Goal: Answer question/provide support: Share knowledge or assist other users

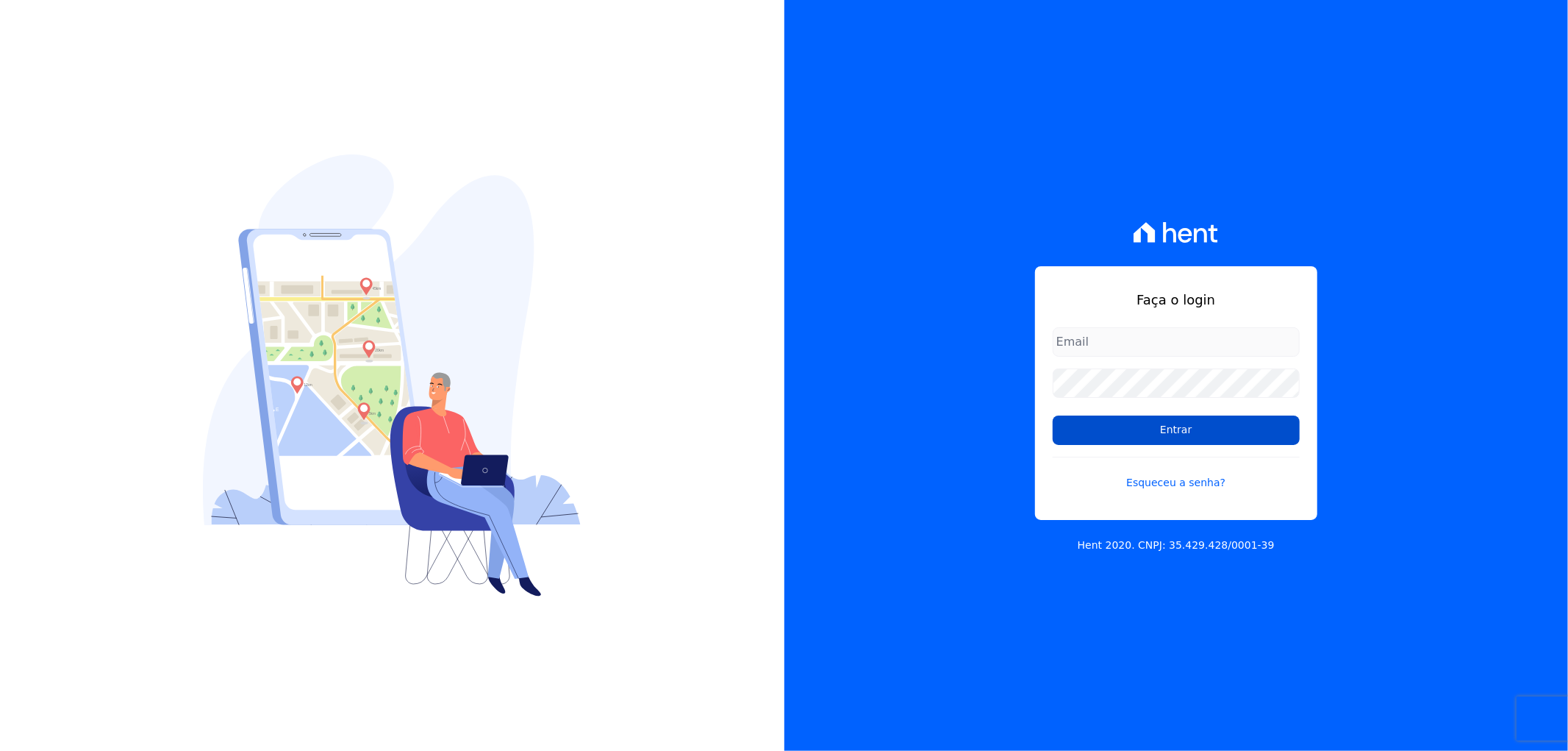
type input "recepcao@vilaurbe.com.br"
click at [1237, 440] on input "Entrar" at bounding box center [1176, 430] width 247 height 29
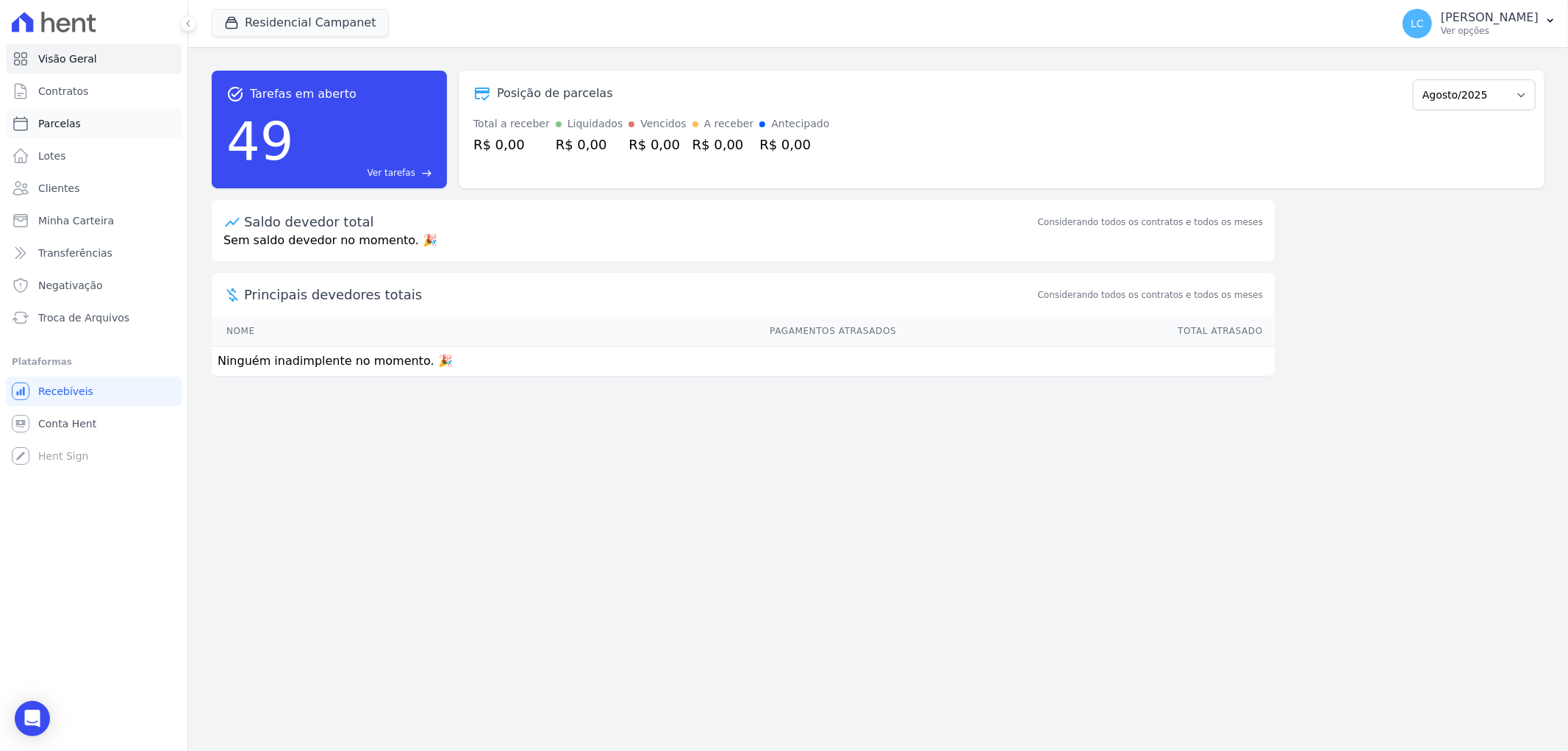
click at [96, 128] on link "Parcelas" at bounding box center [93, 123] width 176 height 29
select select
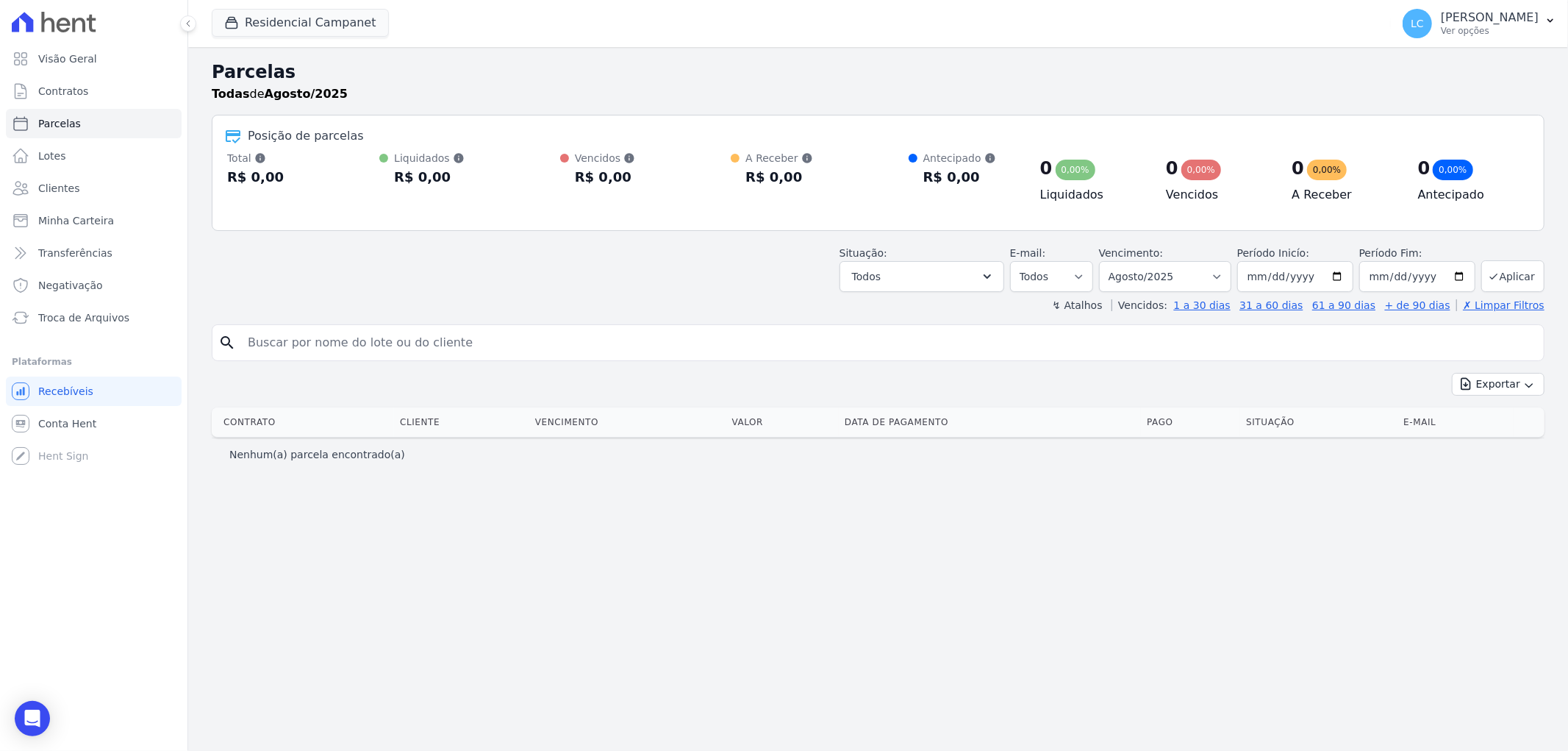
drag, startPoint x: 380, startPoint y: 342, endPoint x: 384, endPoint y: 335, distance: 8.1
click at [380, 342] on input "search" at bounding box center [888, 342] width 1299 height 29
type input "[PERSON_NAME]"
select select
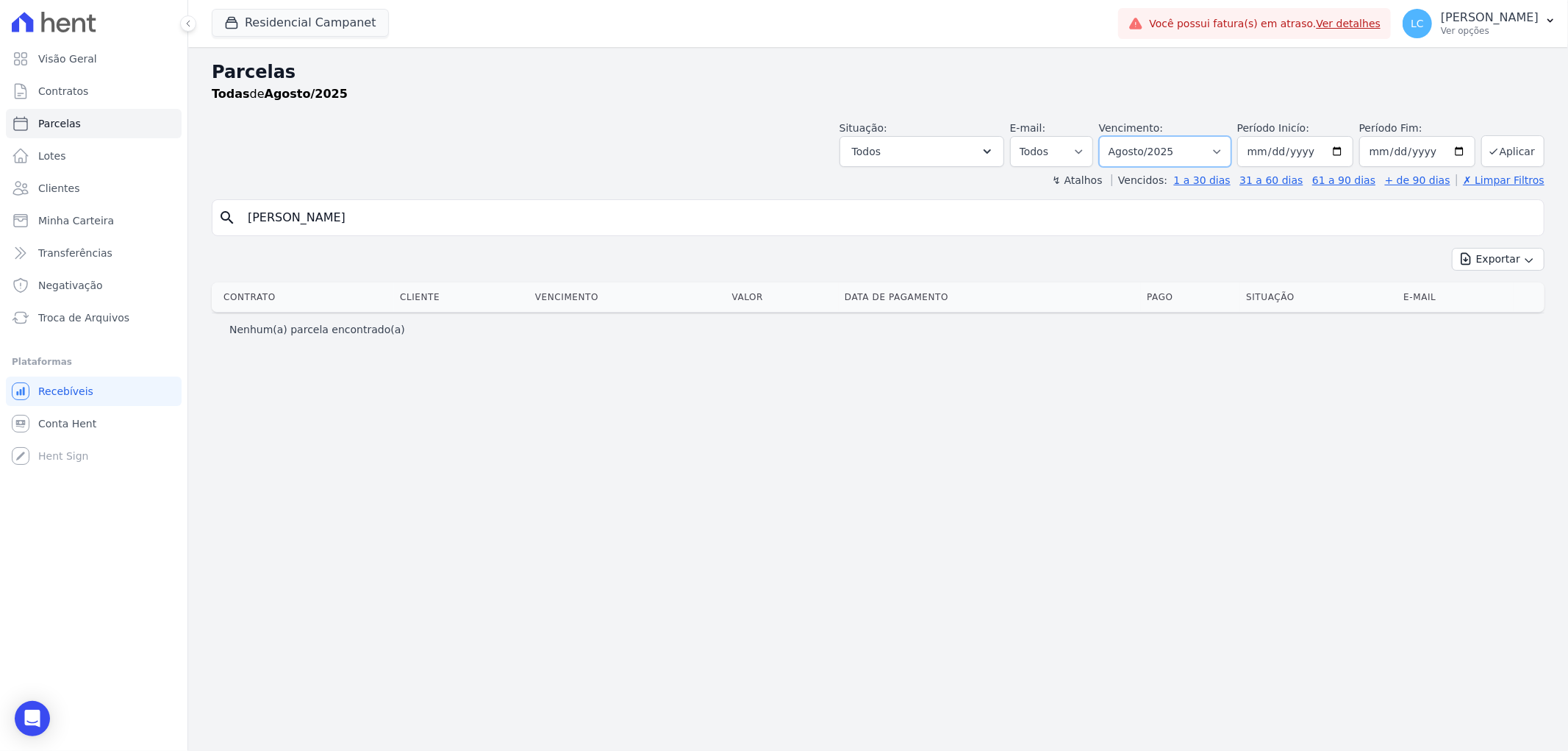
click at [1231, 164] on select "[GEOGRAPHIC_DATA] por período ──────── Todos os meses Outubro/2022 Novembro/202…" at bounding box center [1165, 151] width 132 height 31
select select "all"
click at [1121, 136] on select "[GEOGRAPHIC_DATA] por período ──────── Todos os meses Outubro/2022 Novembro/202…" at bounding box center [1165, 151] width 132 height 31
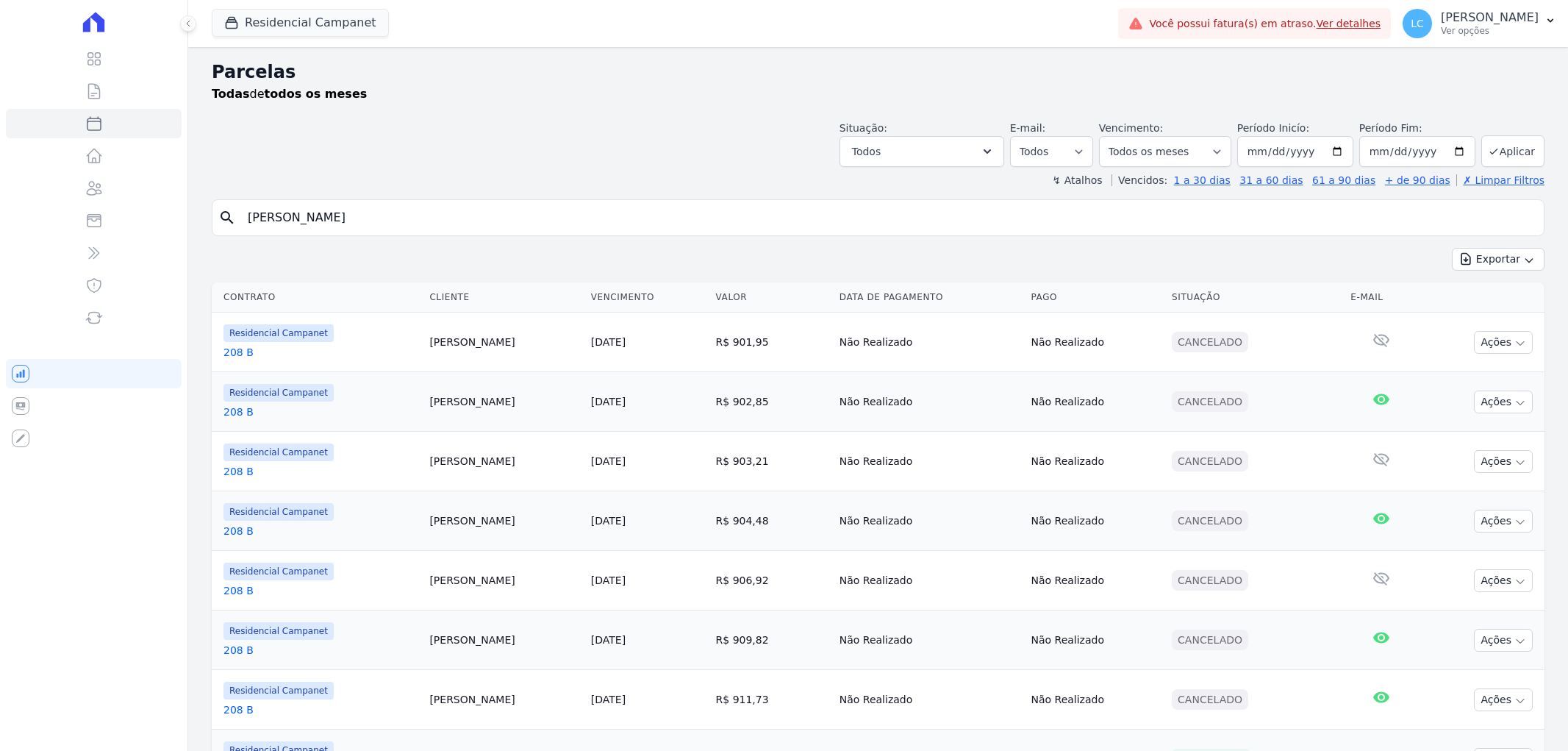
select select
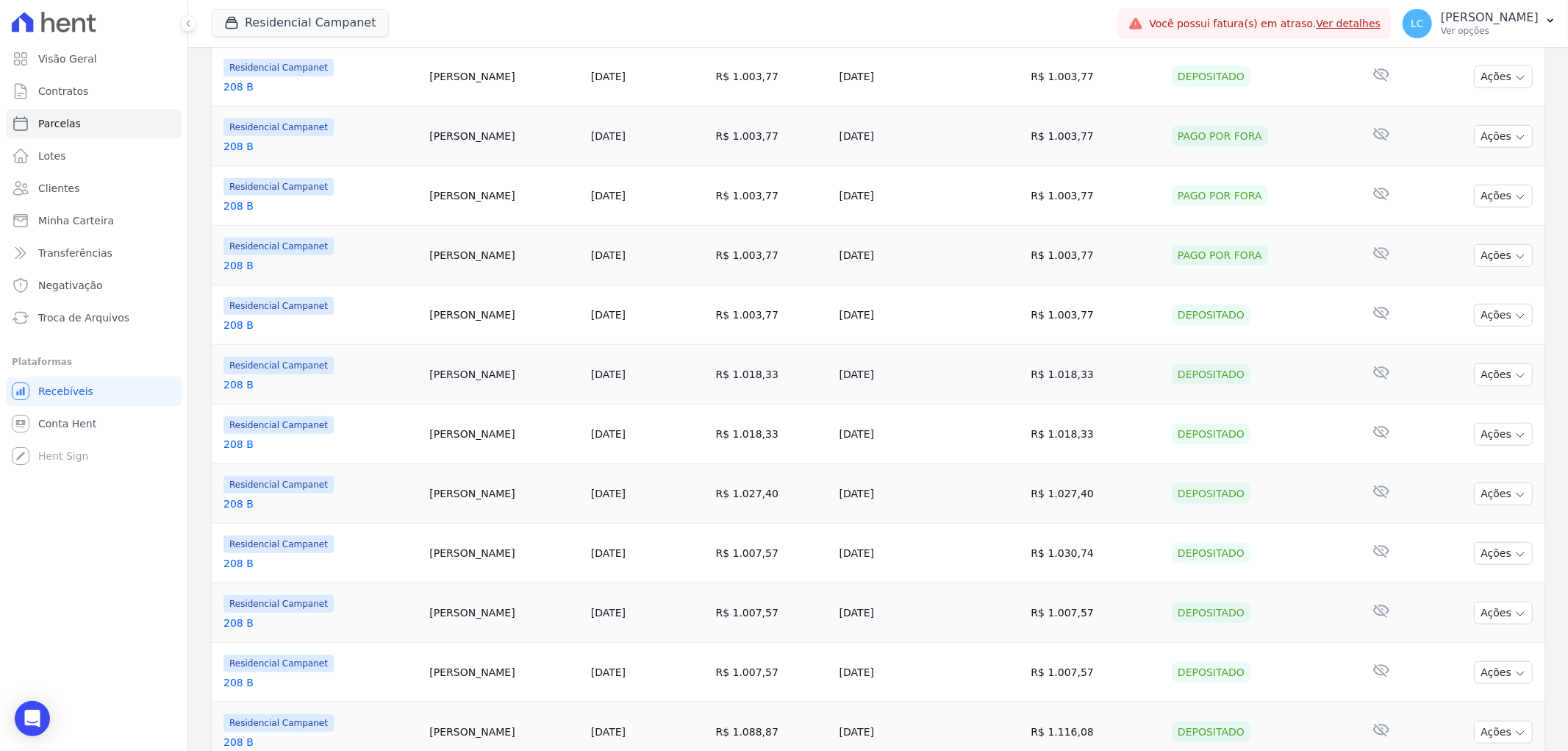
scroll to position [1117, 0]
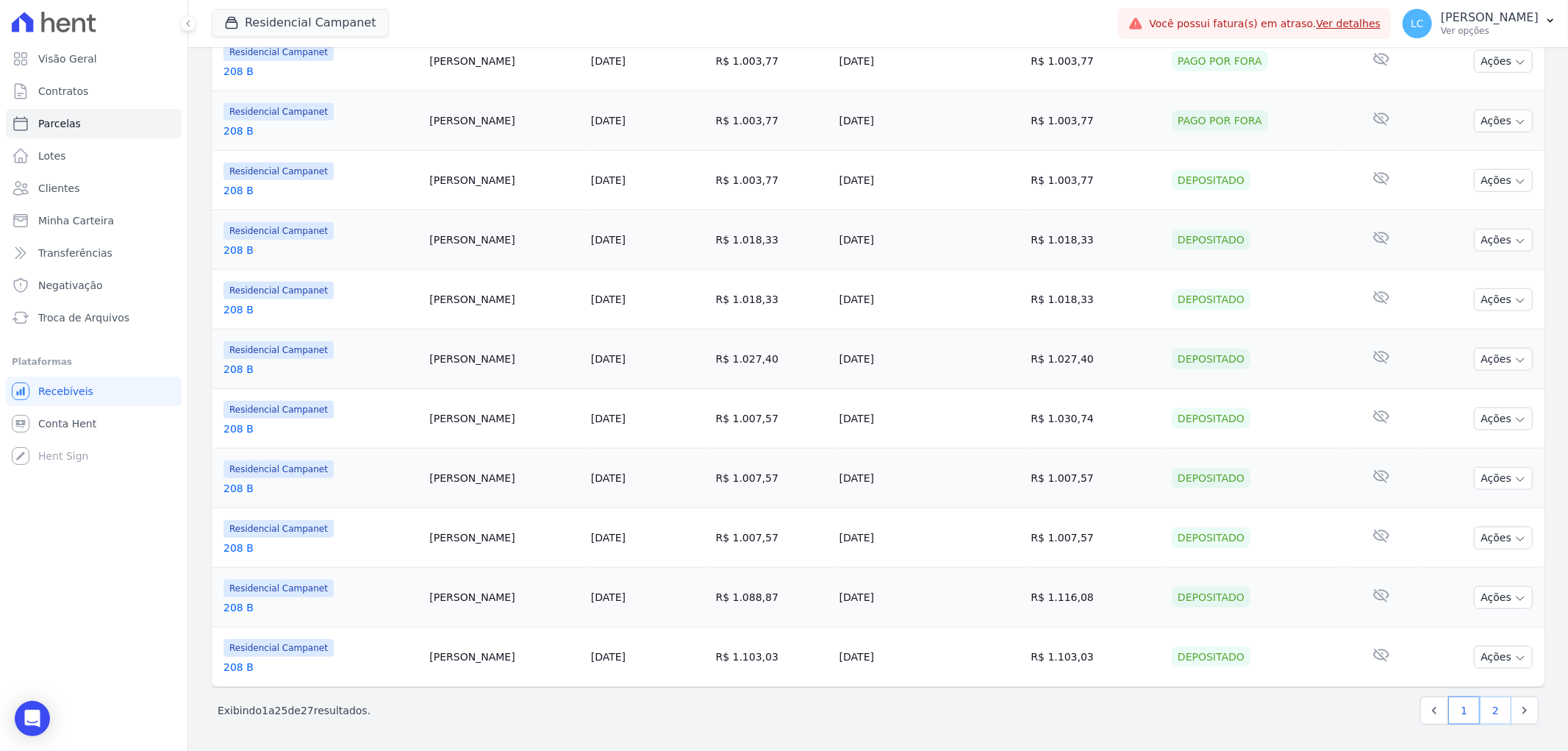
click at [1487, 708] on link "2" at bounding box center [1495, 710] width 32 height 28
select select
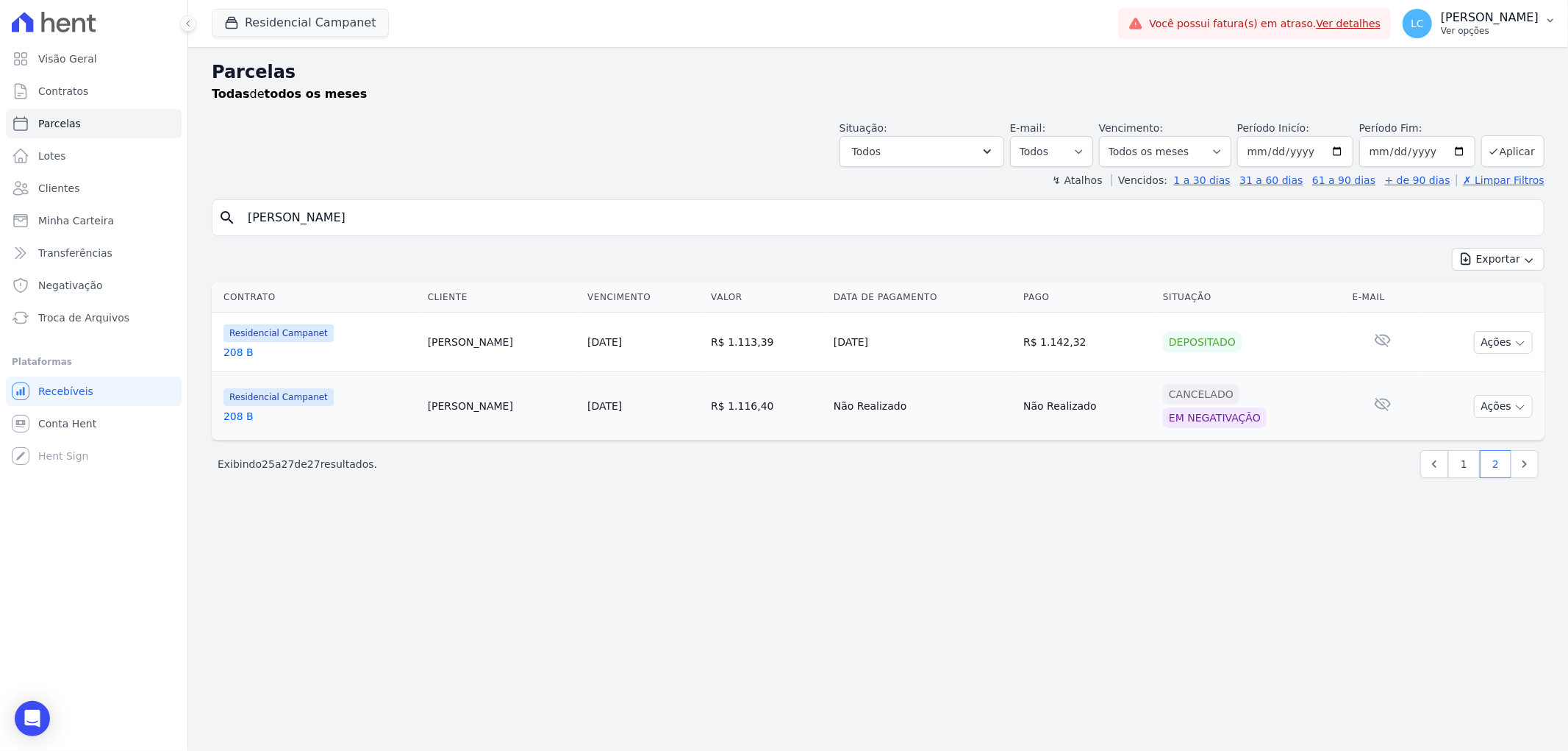
click at [1402, 25] on span "LC" at bounding box center [1416, 23] width 29 height 29
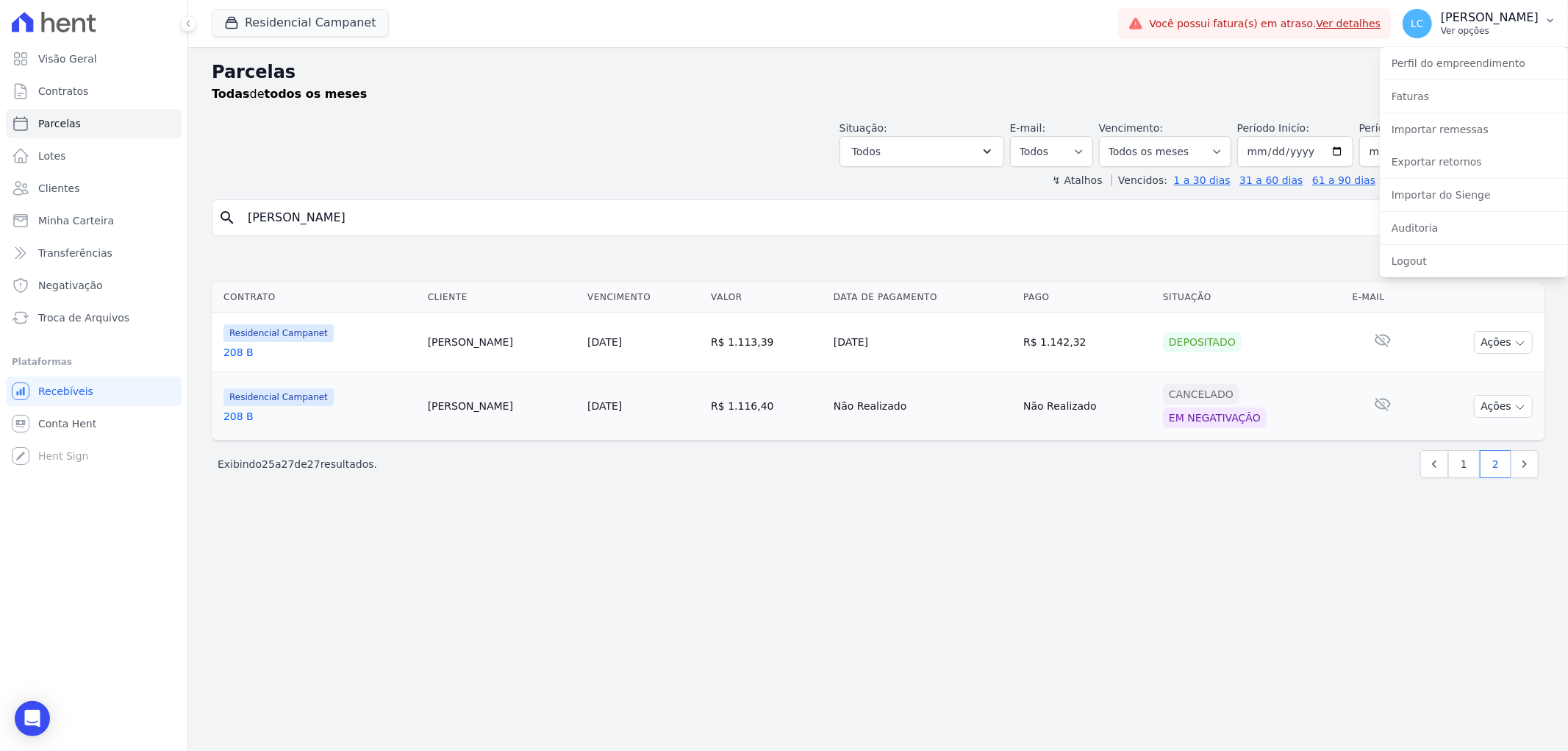
click at [1402, 25] on span "LC" at bounding box center [1416, 23] width 29 height 29
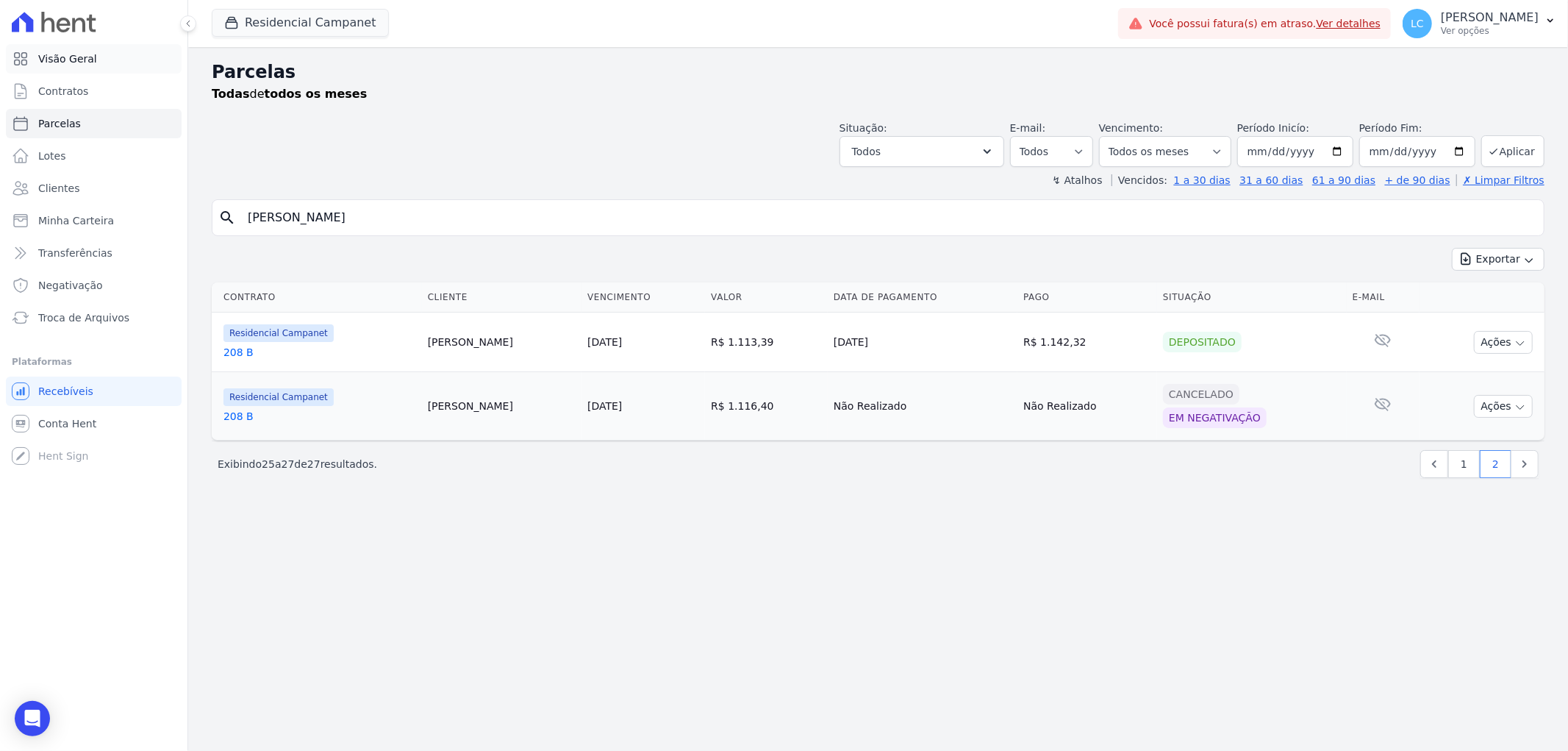
click at [42, 57] on span "Visão Geral" at bounding box center [68, 59] width 58 height 15
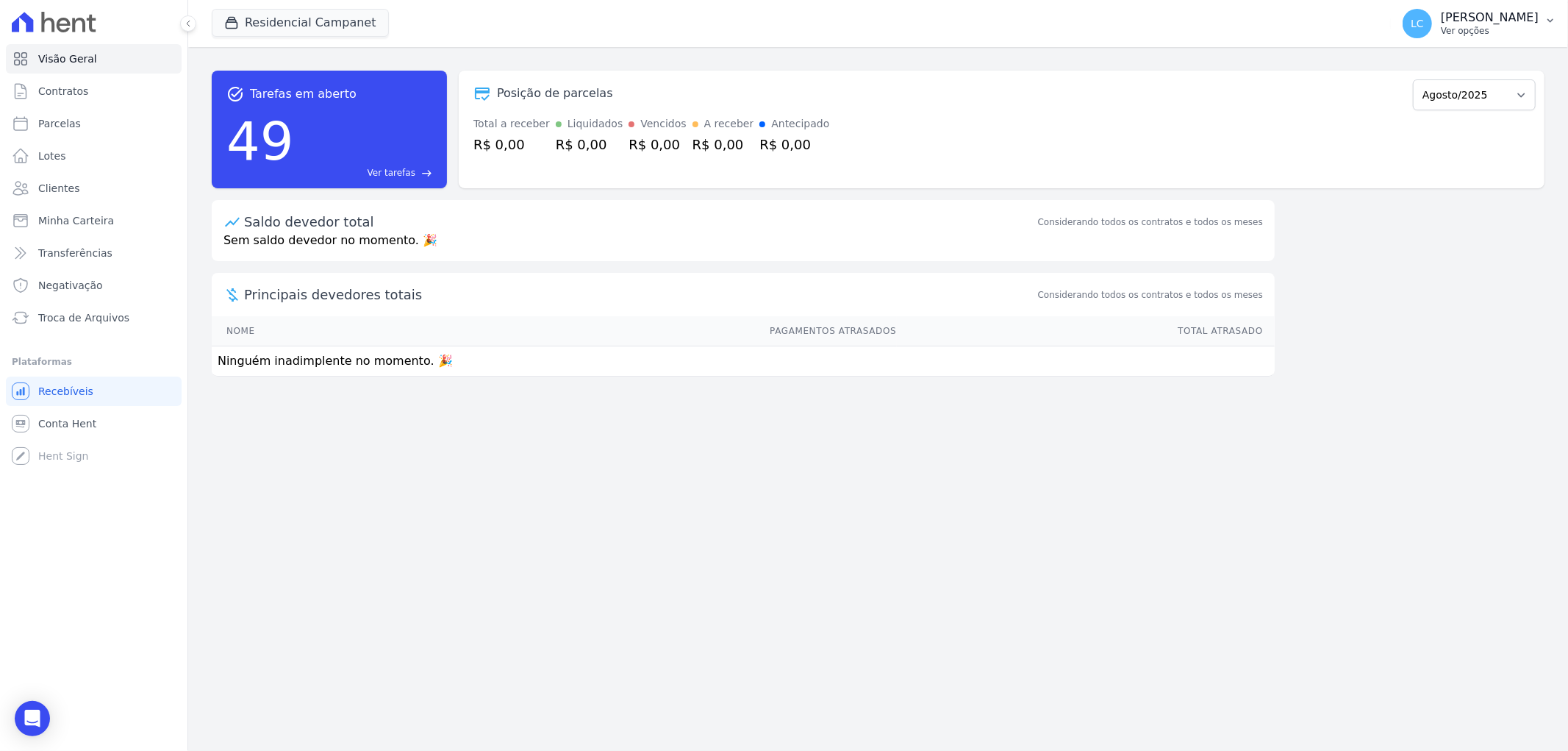
click at [1402, 15] on div "LC Larissa Caroline dos Santos Souza Ver opções" at bounding box center [1470, 23] width 136 height 29
click at [1557, 11] on button "LC Larissa Caroline dos Santos Souza Ver opções" at bounding box center [1479, 24] width 177 height 41
click at [1555, 15] on icon "button" at bounding box center [1550, 21] width 11 height 11
click at [29, 710] on icon "Open Intercom Messenger" at bounding box center [32, 718] width 19 height 19
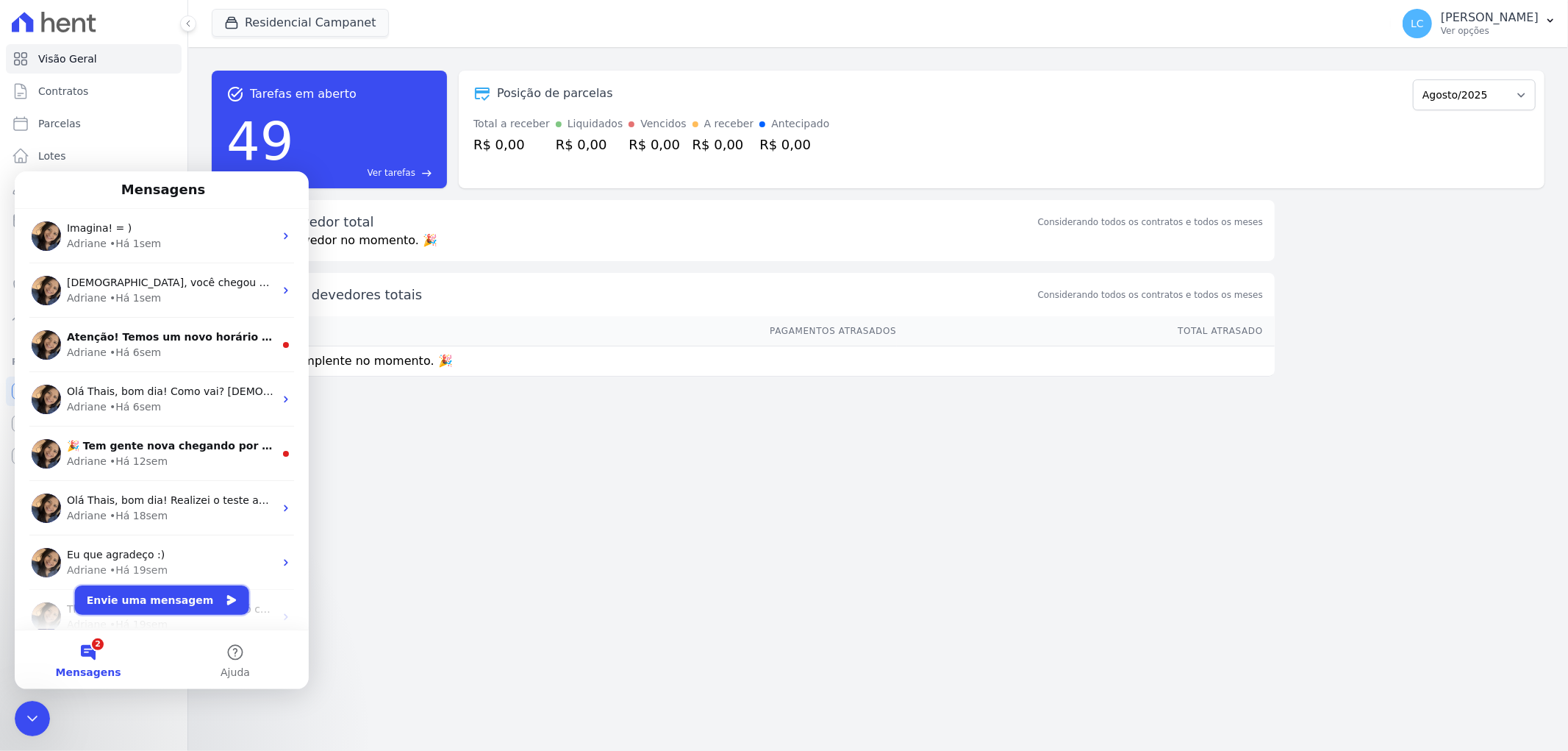
click at [153, 597] on button "Envie uma mensagem" at bounding box center [162, 599] width 174 height 29
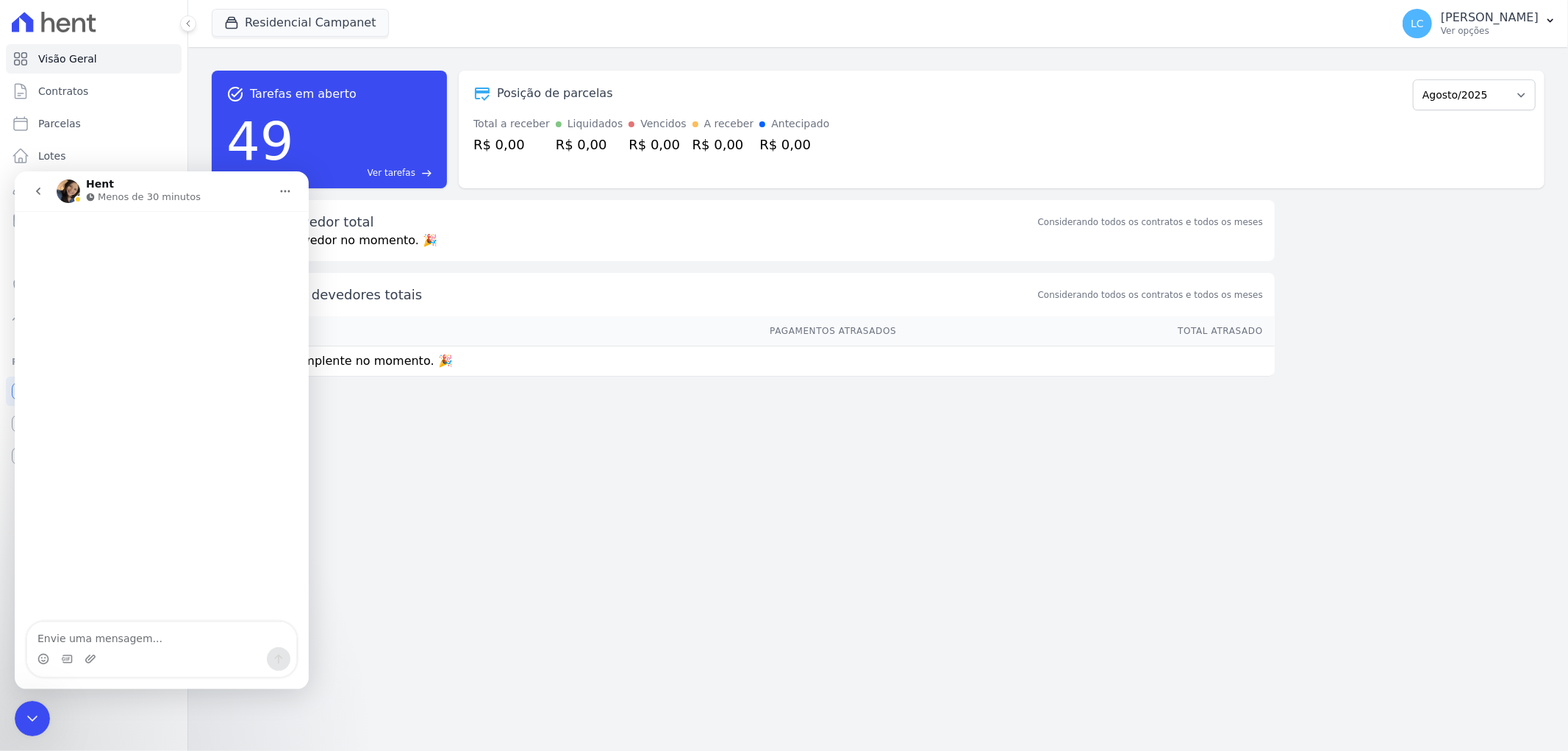
click at [123, 642] on textarea "Envie uma mensagem..." at bounding box center [162, 634] width 269 height 25
type textarea "Oi, boa tarde"
type textarea "tudo"
type textarea "tudobem?"
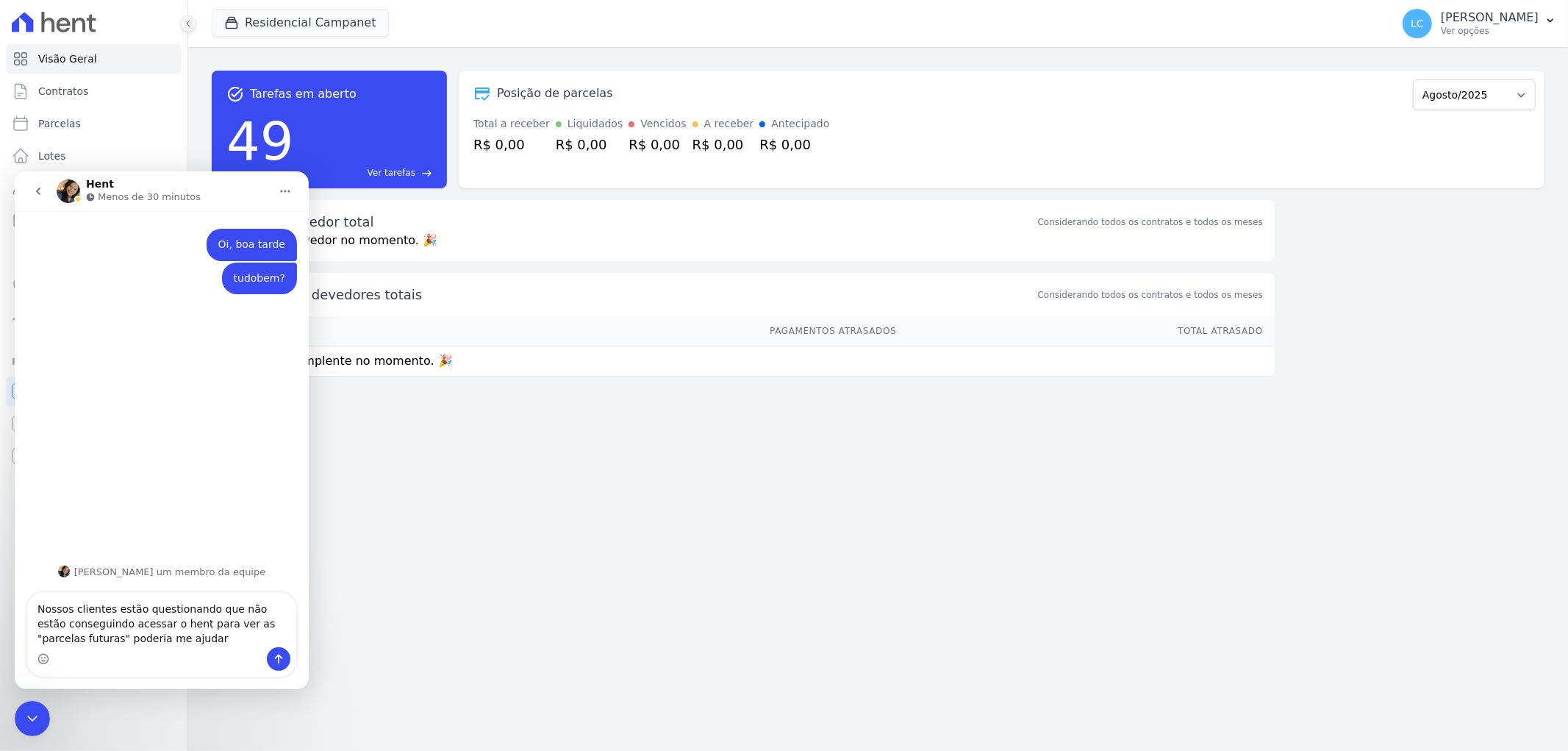
type textarea "Nossos clientes estão questionando que não estão conseguindo acessar o hent par…"
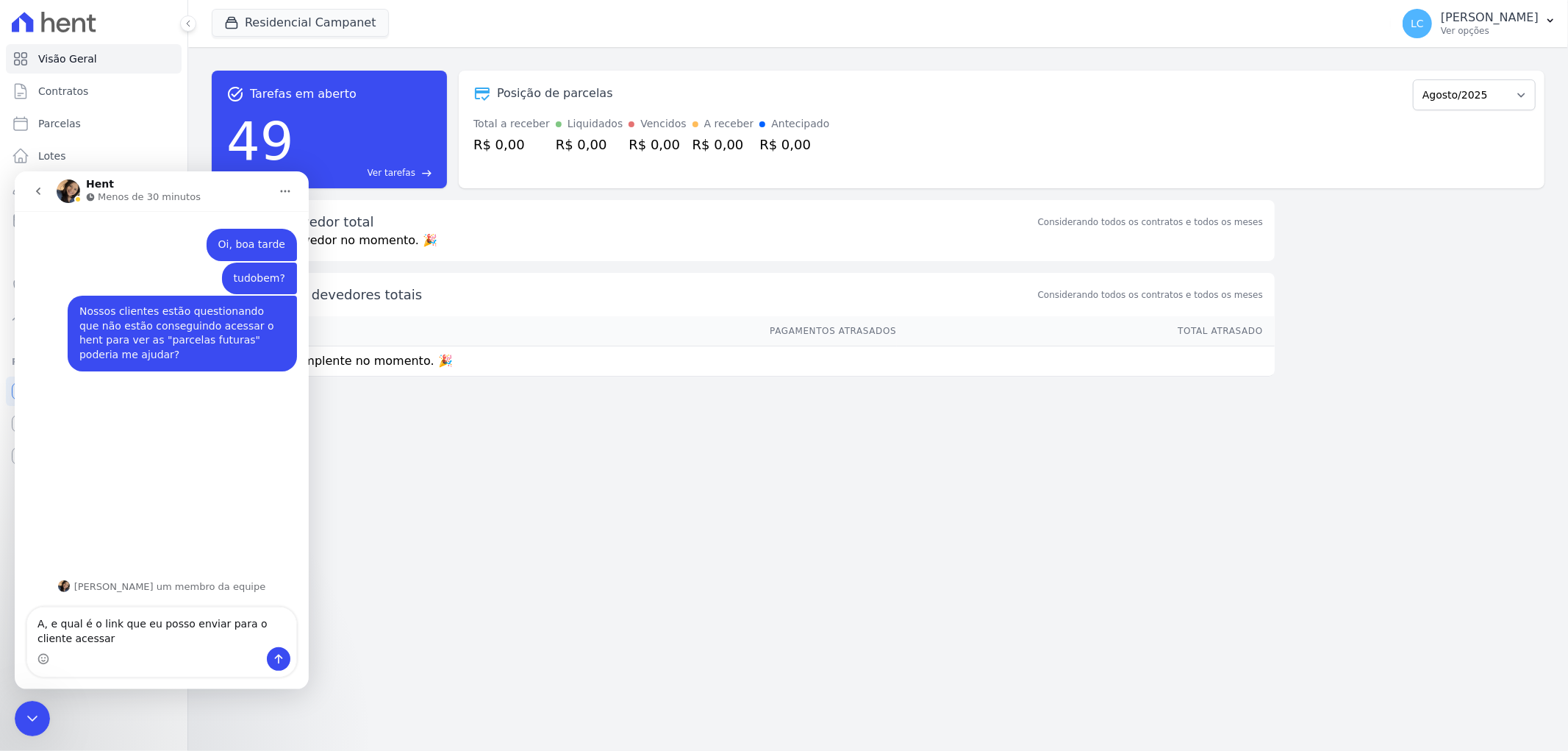
type textarea "A, e qual é o link que eu posso enviar para o cliente acessar?"
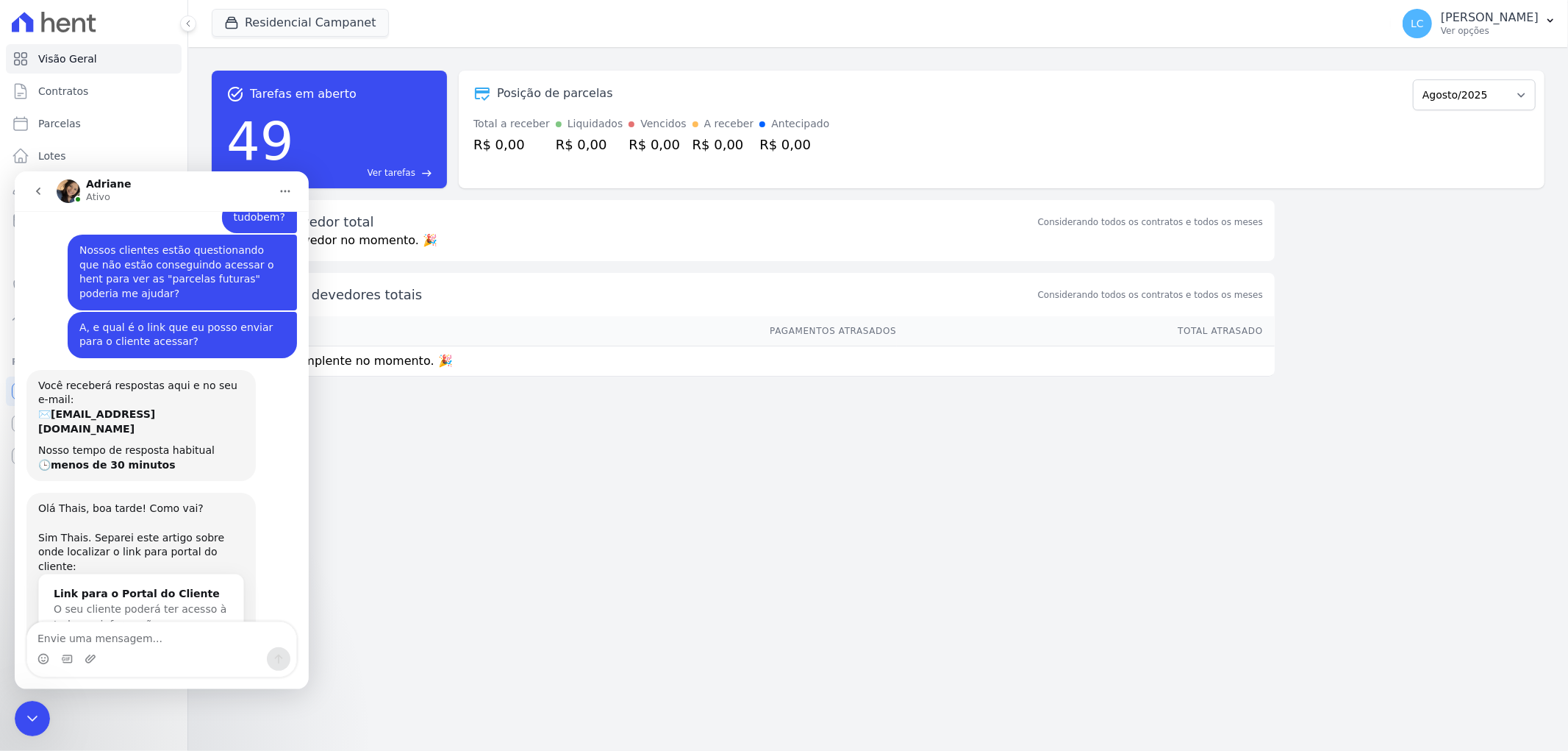
scroll to position [79, 0]
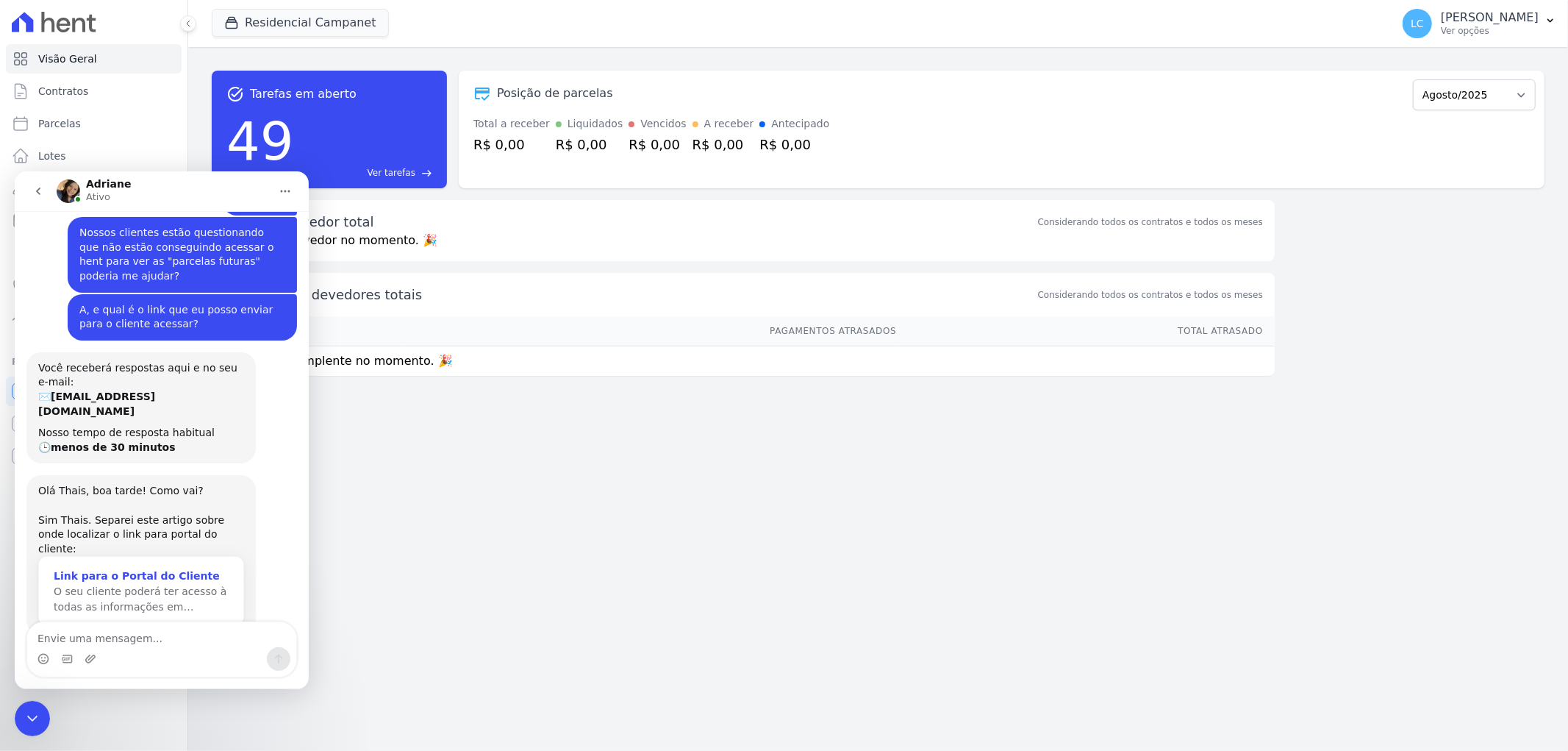
click at [170, 568] on div "Link para o Portal do Cliente" at bounding box center [141, 576] width 175 height 15
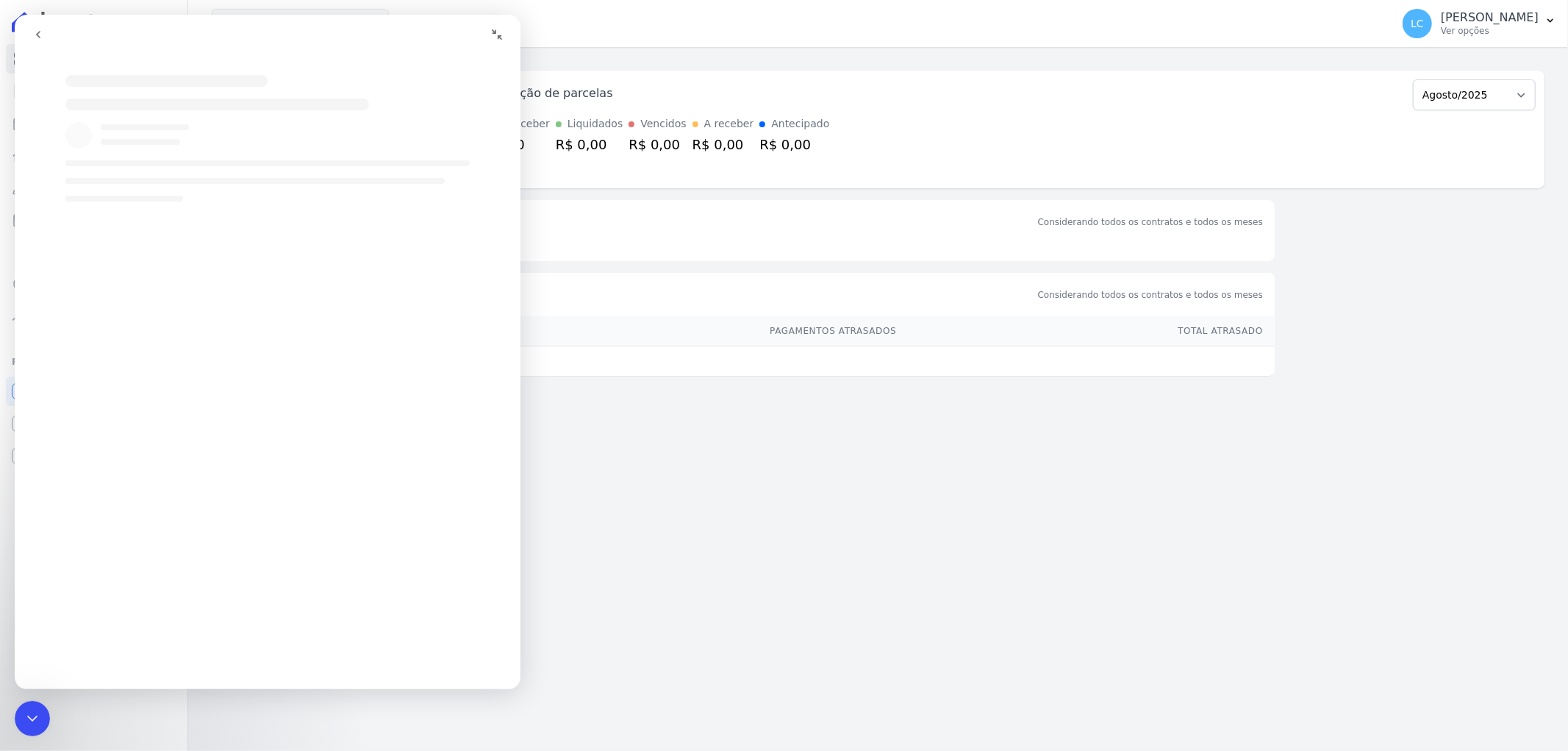
scroll to position [0, 0]
click at [1411, 24] on span "LC" at bounding box center [1417, 24] width 13 height 10
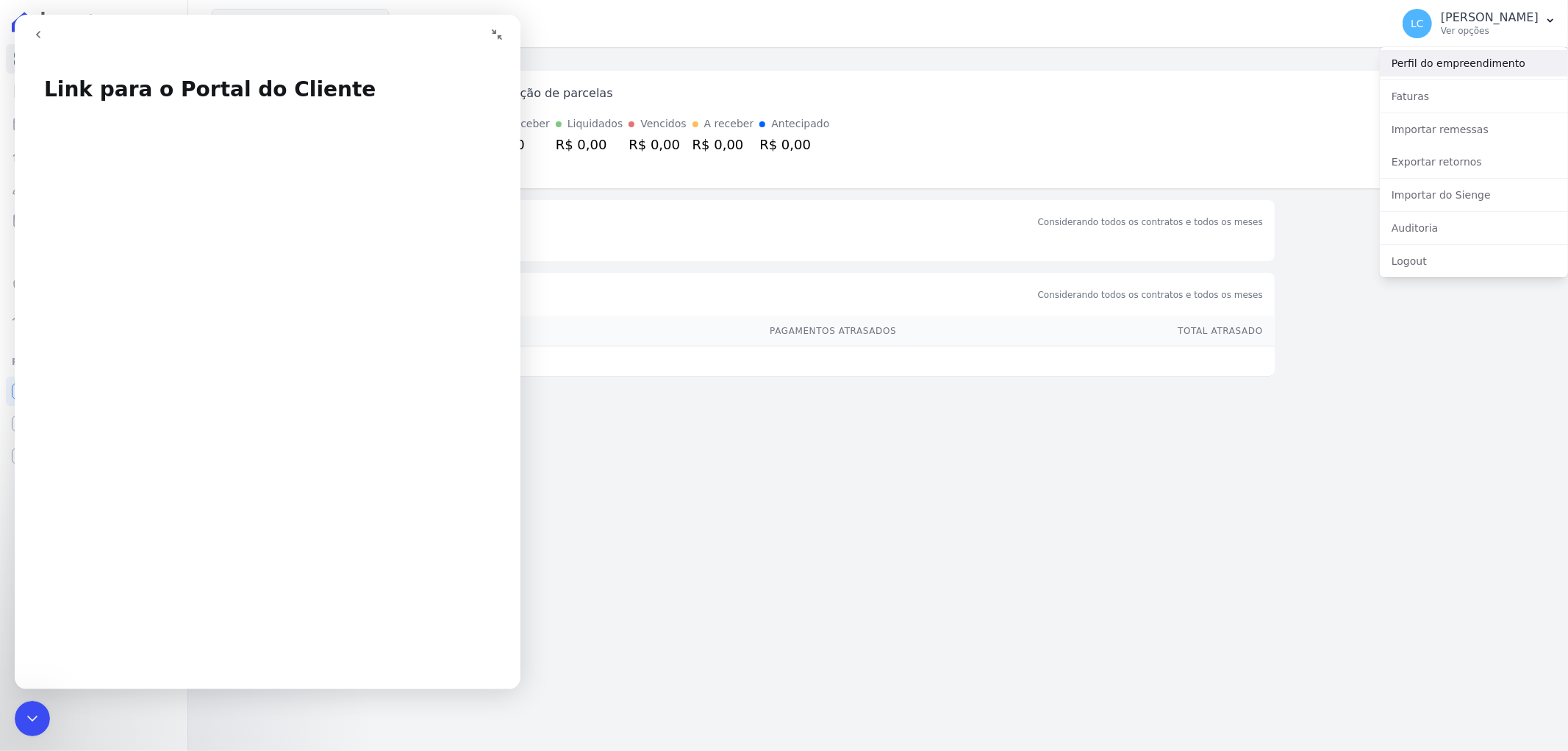
click at [1467, 62] on link "Perfil do empreendimento" at bounding box center [1474, 63] width 188 height 26
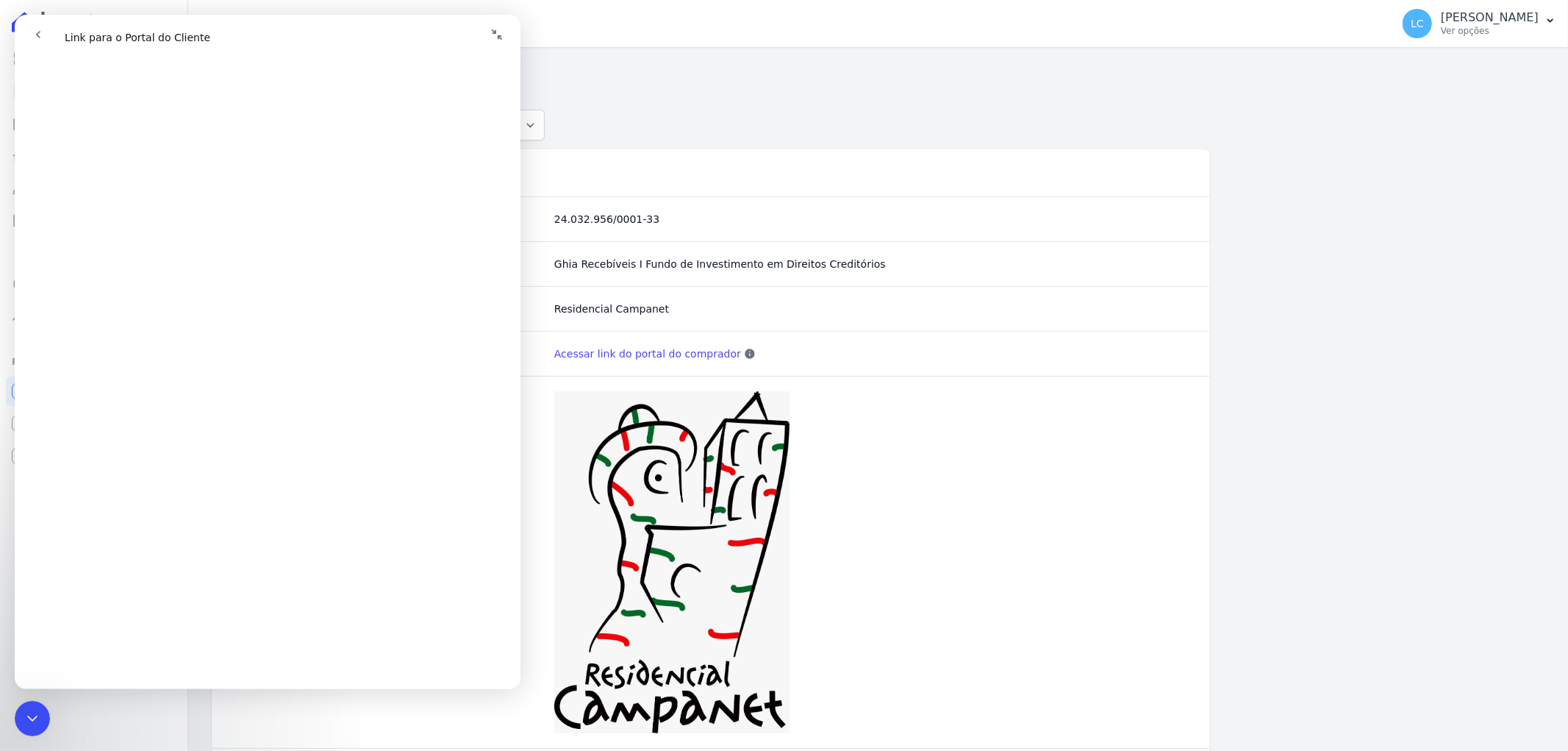
scroll to position [899, 0]
click at [945, 380] on div "Logomarca Atual" at bounding box center [711, 562] width 998 height 372
click at [606, 351] on link "Acessar link do portal do comprador" at bounding box center [648, 354] width 186 height 15
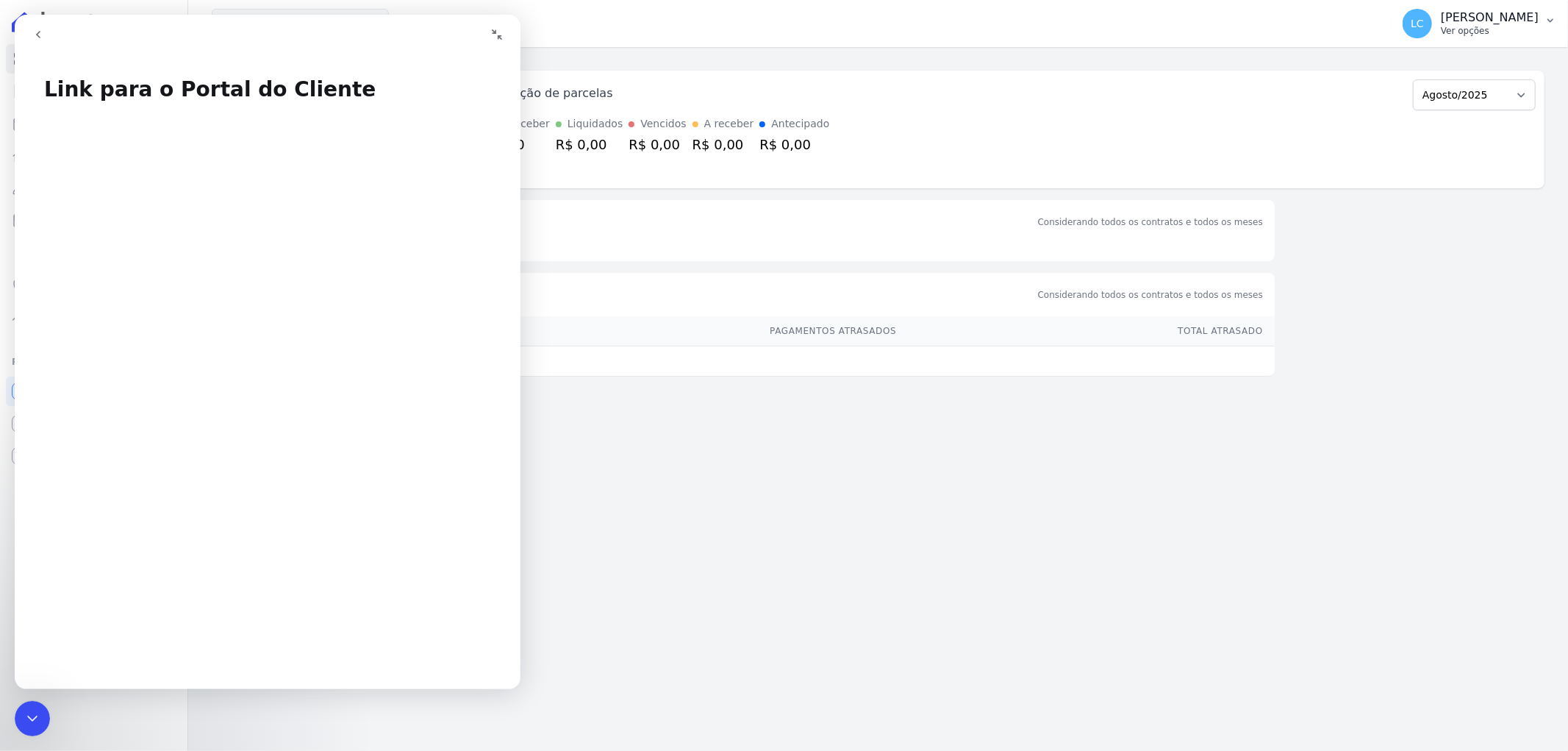
click at [1402, 31] on div "LC [PERSON_NAME] Ver opções" at bounding box center [1470, 23] width 136 height 29
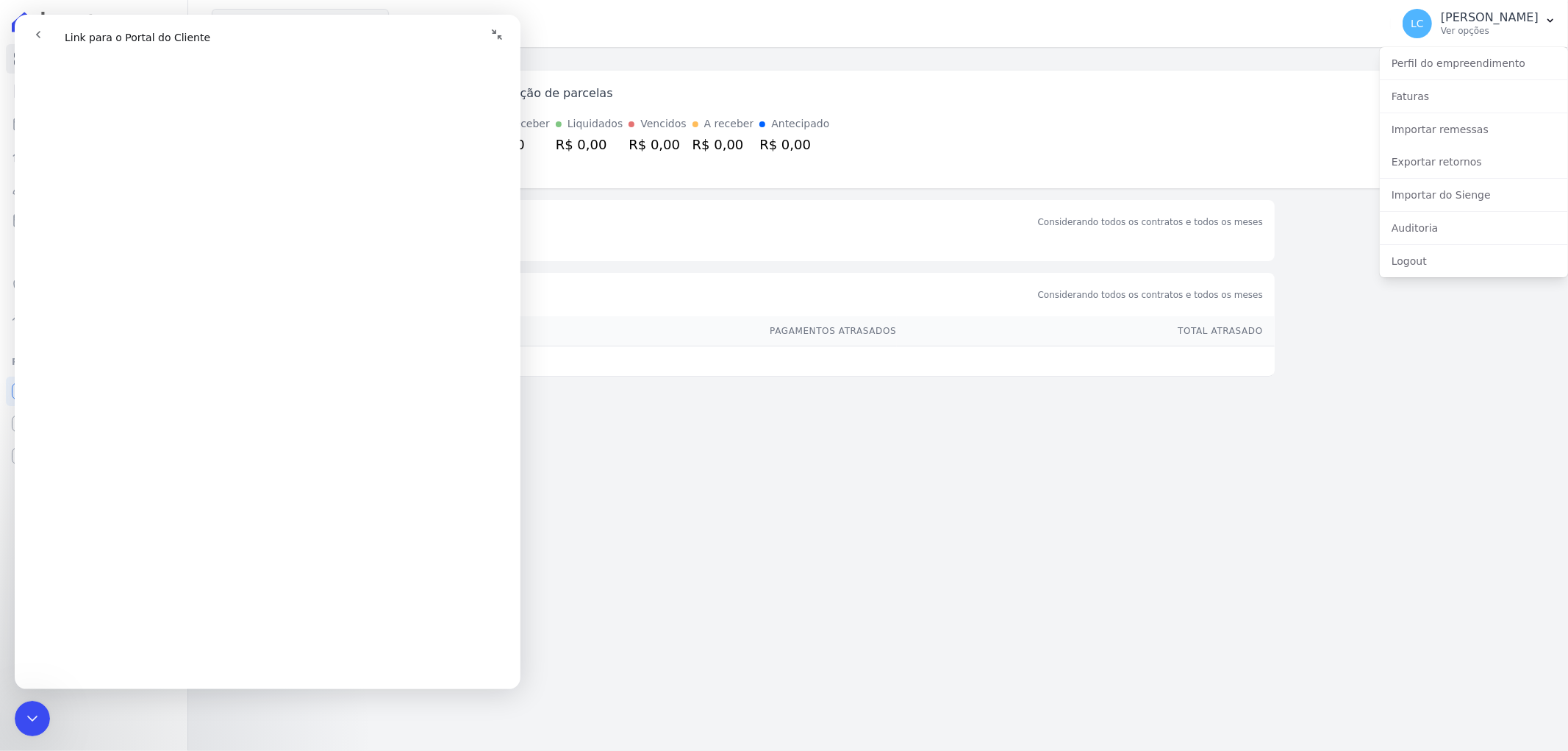
scroll to position [1098, 0]
click at [295, 623] on span "😃" at bounding box center [306, 627] width 28 height 39
click at [681, 502] on div "task_alt Tarefas em aberto 49 Ver tarefas east Posição de parcelas [GEOGRAPHIC_…" at bounding box center [878, 399] width 1380 height 704
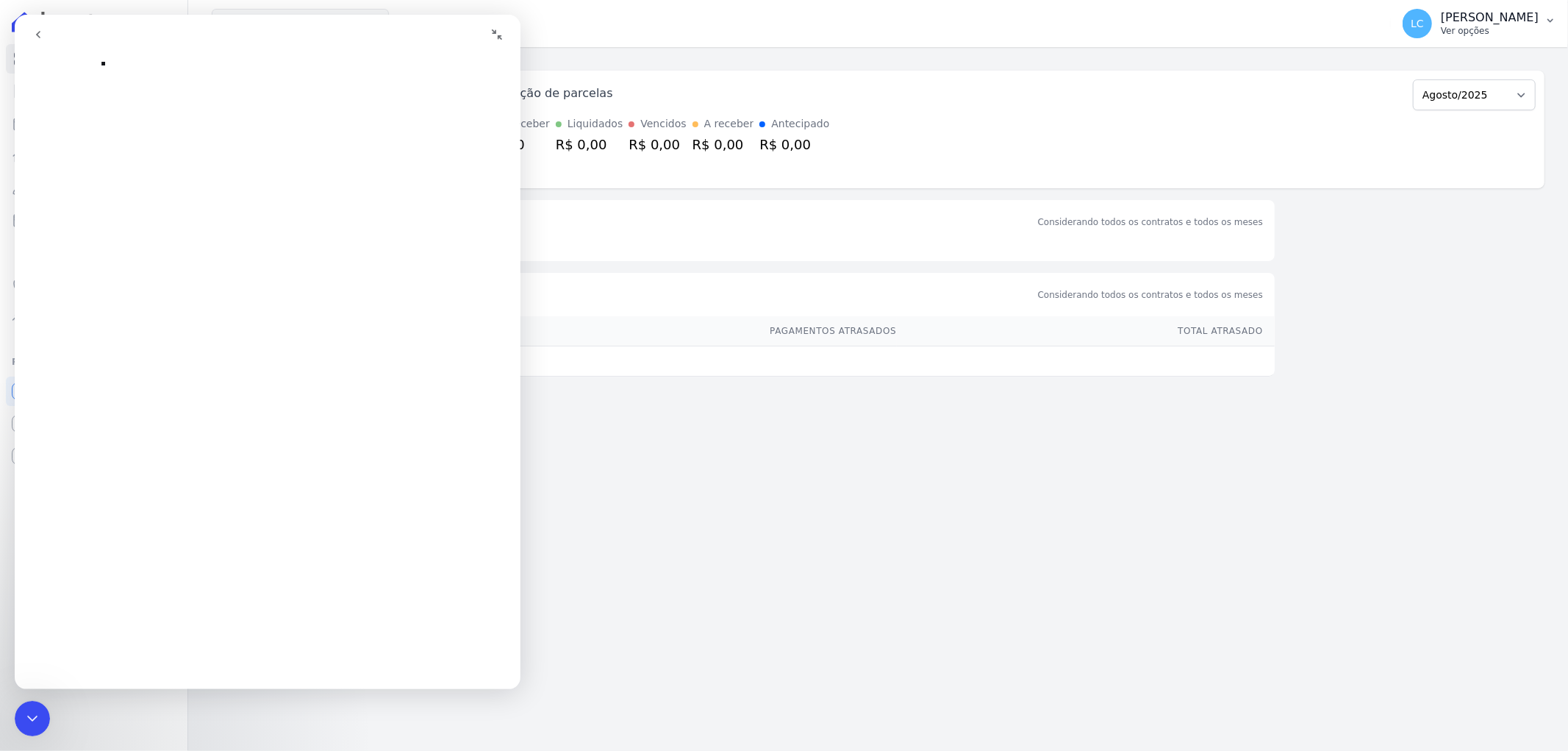
click at [1402, 24] on span "LC" at bounding box center [1416, 23] width 29 height 29
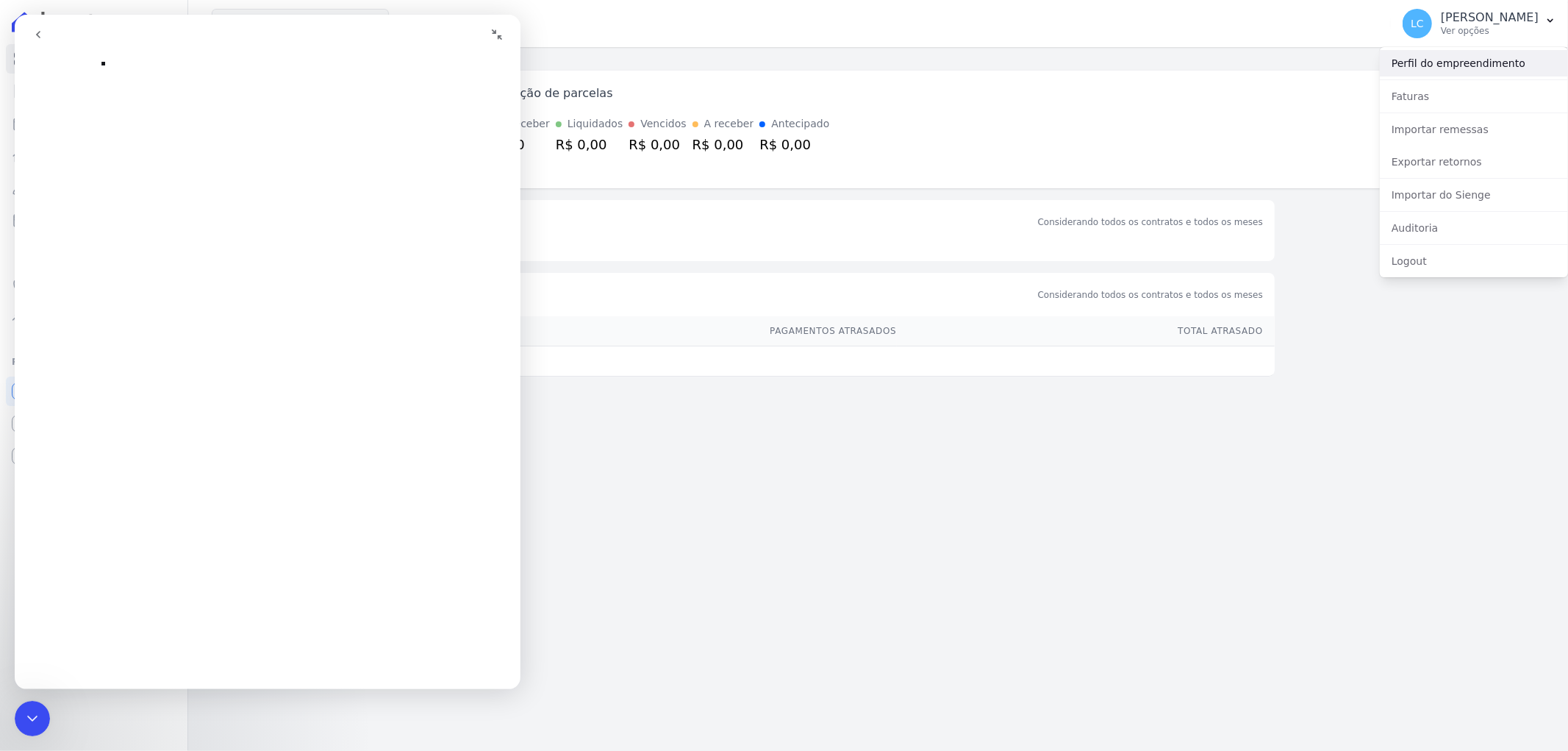
click at [1412, 61] on link "Perfil do empreendimento" at bounding box center [1474, 63] width 188 height 26
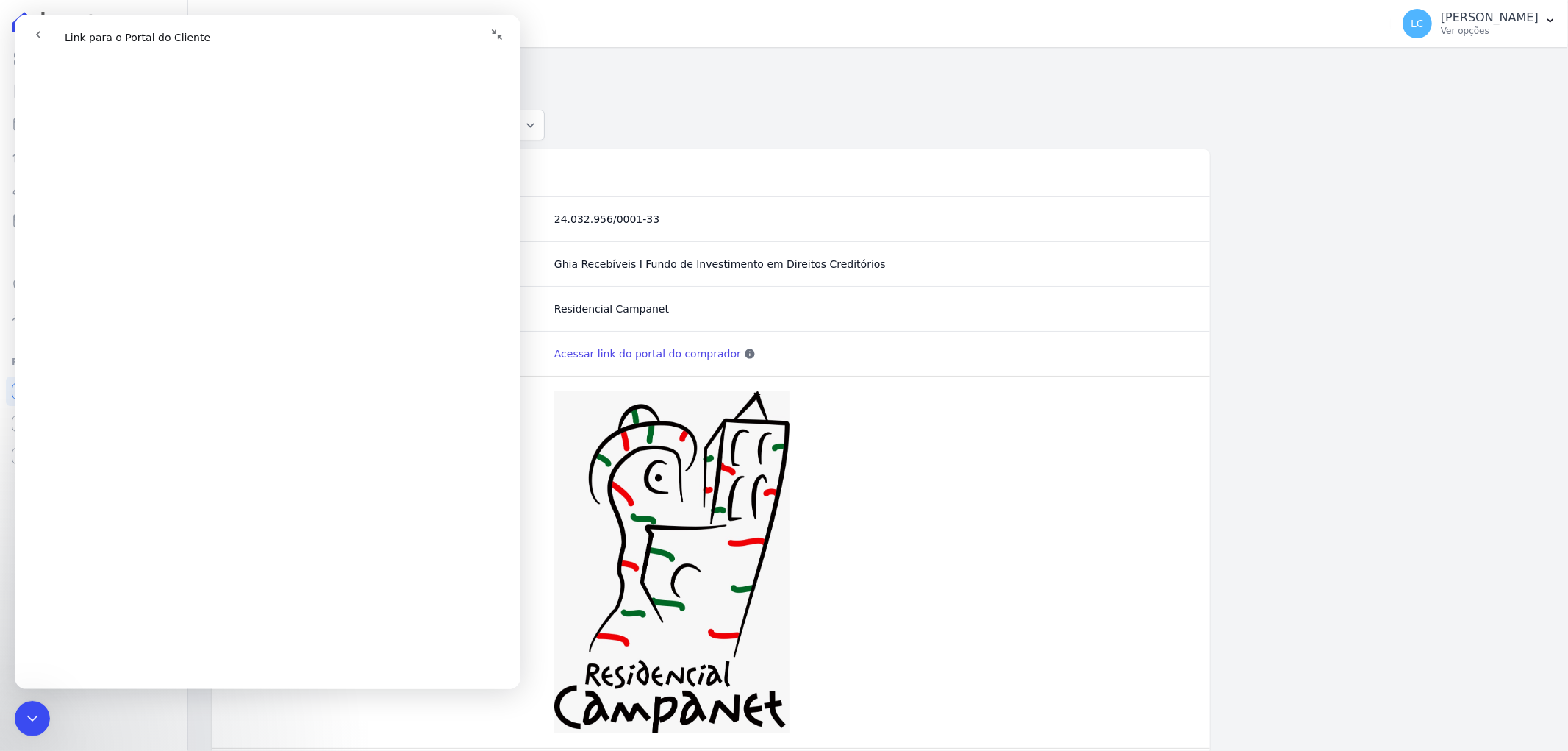
click at [496, 35] on icon "Recolher janela" at bounding box center [496, 34] width 11 height 11
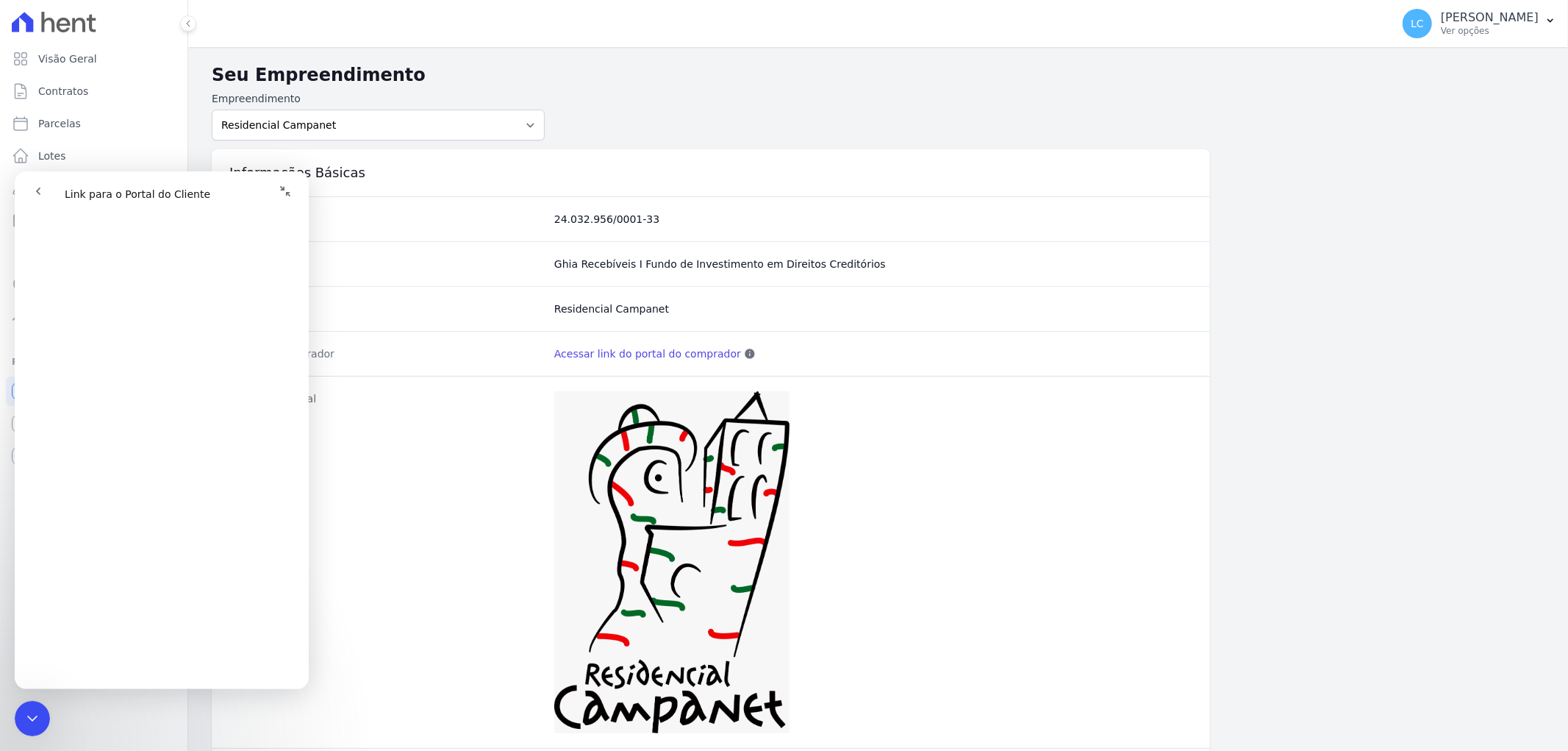
scroll to position [488, 0]
click at [277, 188] on button "Expandir janela" at bounding box center [285, 190] width 28 height 28
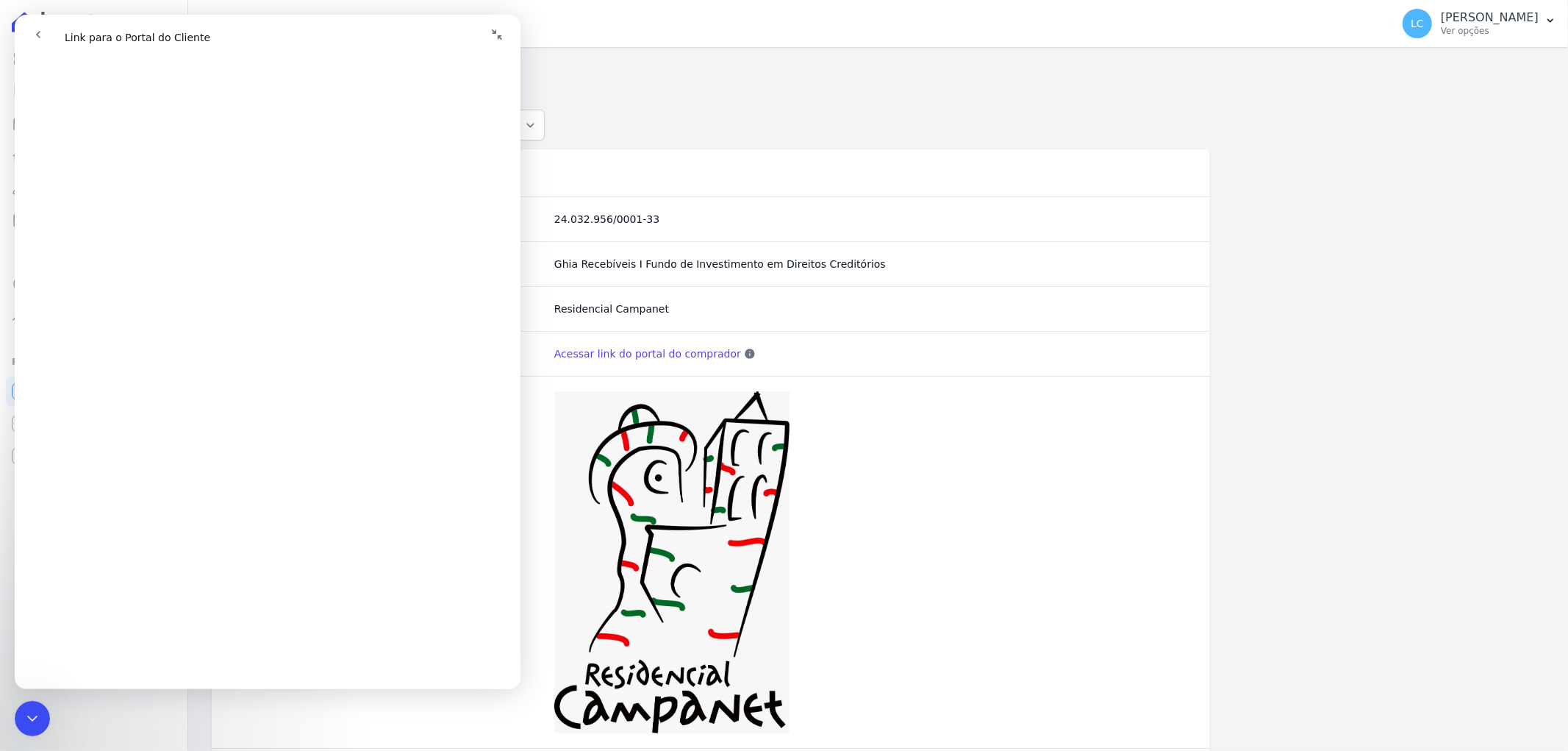
click at [497, 33] on icon "Recolher janela" at bounding box center [496, 34] width 11 height 11
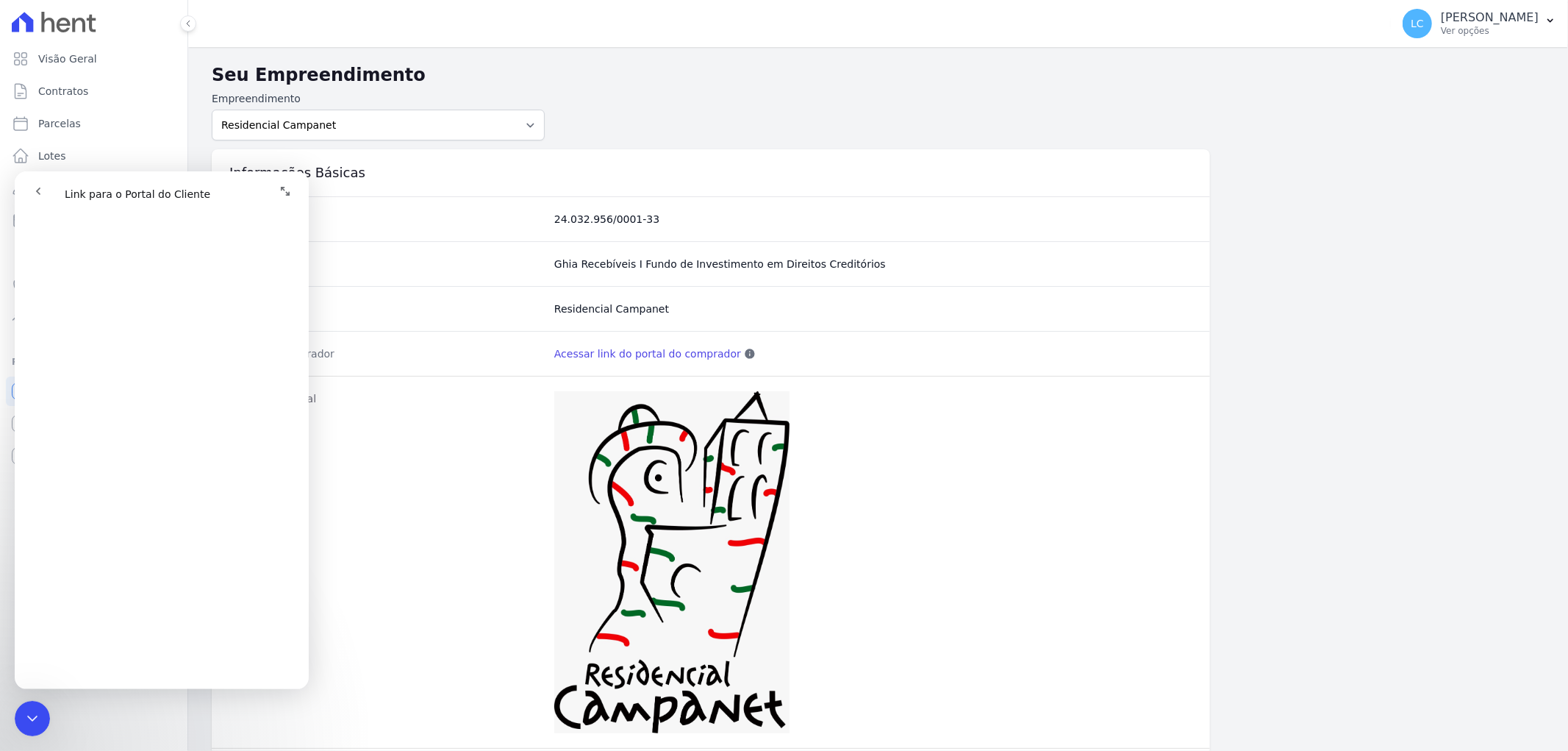
click at [34, 712] on icon "Encerramento do Messenger da Intercom" at bounding box center [32, 717] width 18 height 18
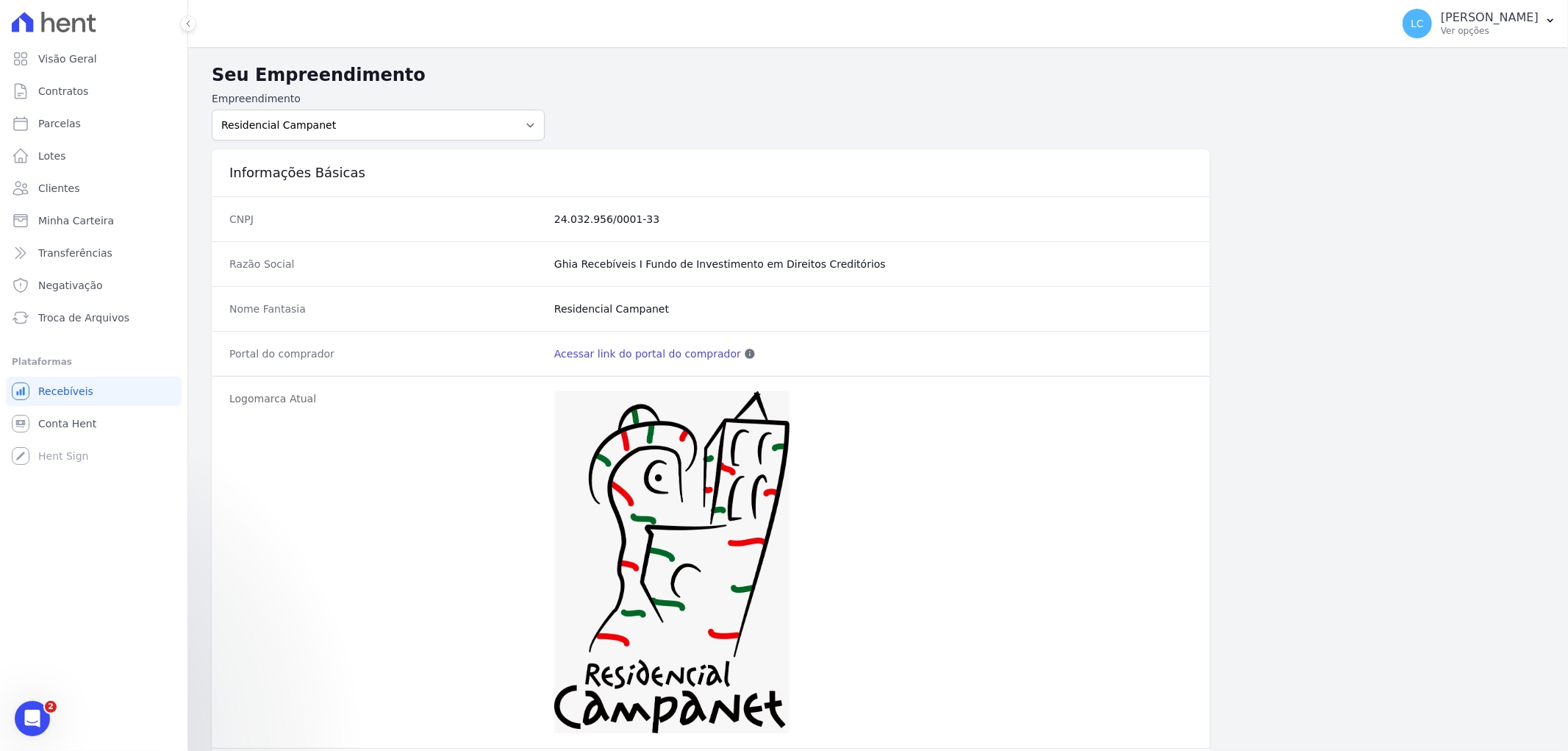
scroll to position [0, 0]
click at [1402, 22] on span "LC" at bounding box center [1416, 23] width 29 height 29
